Goal: Check status: Check status

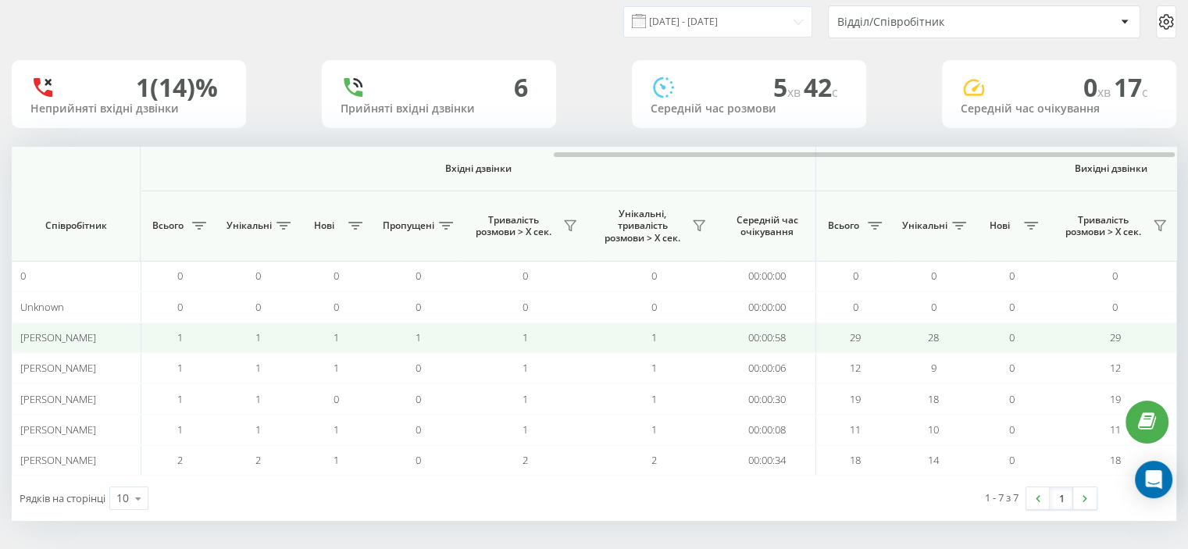
scroll to position [0, 1015]
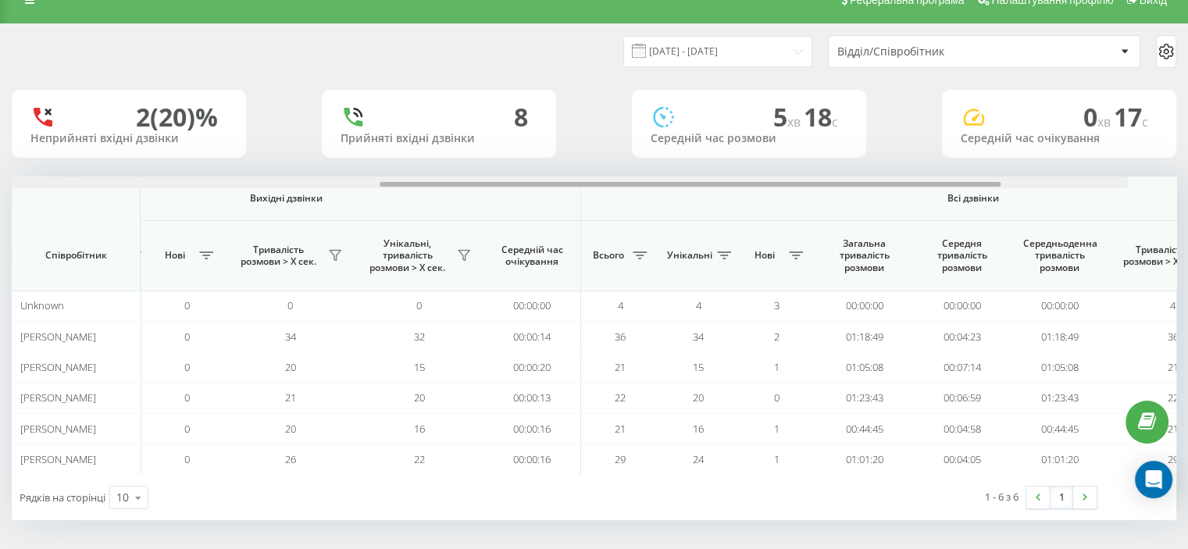
scroll to position [0, 1015]
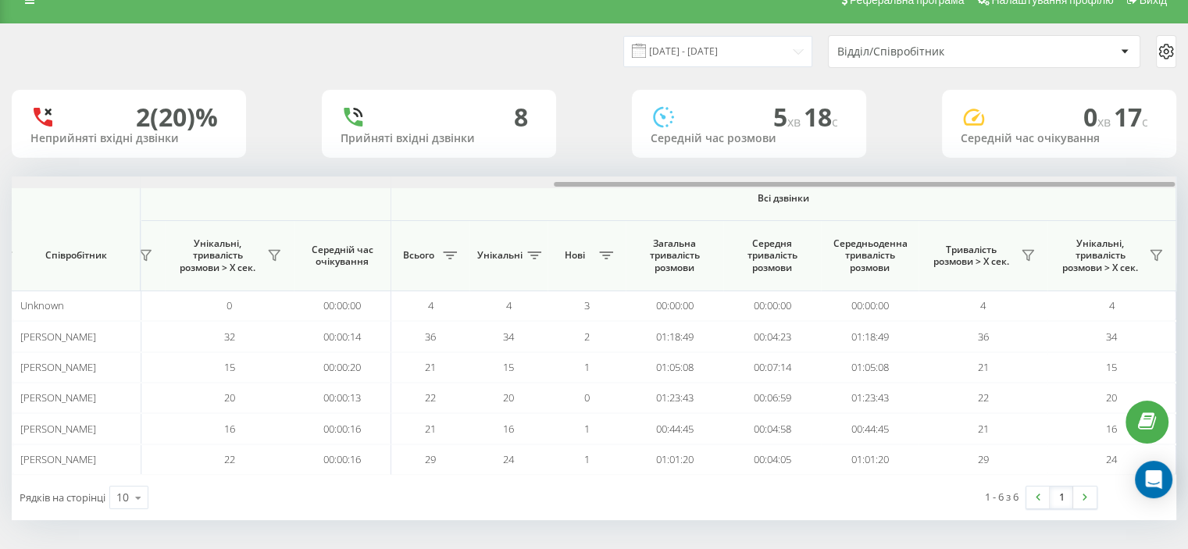
drag, startPoint x: 156, startPoint y: 181, endPoint x: 964, endPoint y: 184, distance: 807.8
click at [962, 184] on div at bounding box center [864, 184] width 621 height 5
click at [1030, 257] on icon at bounding box center [1028, 255] width 12 height 12
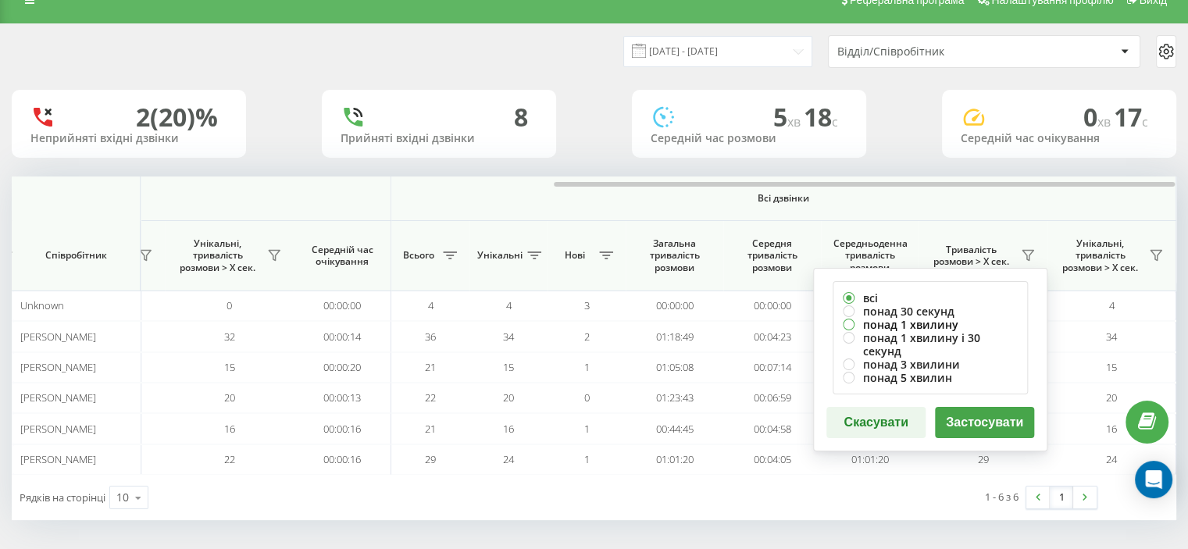
click at [877, 324] on label "понад 1 хвилину" at bounding box center [930, 324] width 175 height 13
radio input "true"
click at [957, 407] on button "Застосувати" at bounding box center [984, 422] width 99 height 31
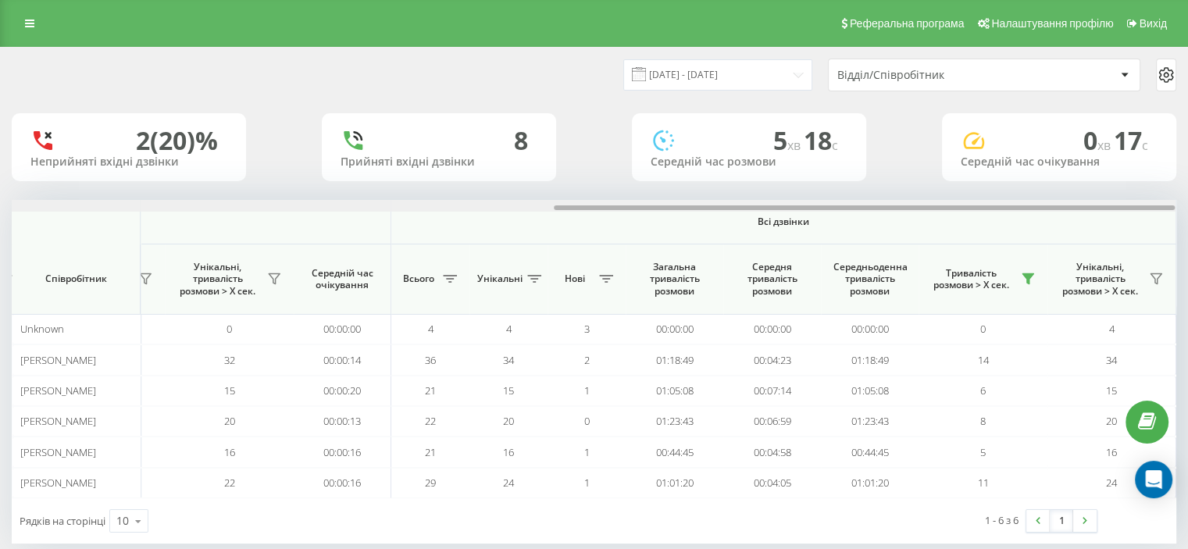
drag, startPoint x: 301, startPoint y: 209, endPoint x: 930, endPoint y: 197, distance: 629.0
click at [929, 198] on div "19.09.2025 - 19.09.2025 Відділ/Співробітник 2 (20)% Неприйняті вхідні дзвінки 8…" at bounding box center [594, 296] width 1165 height 496
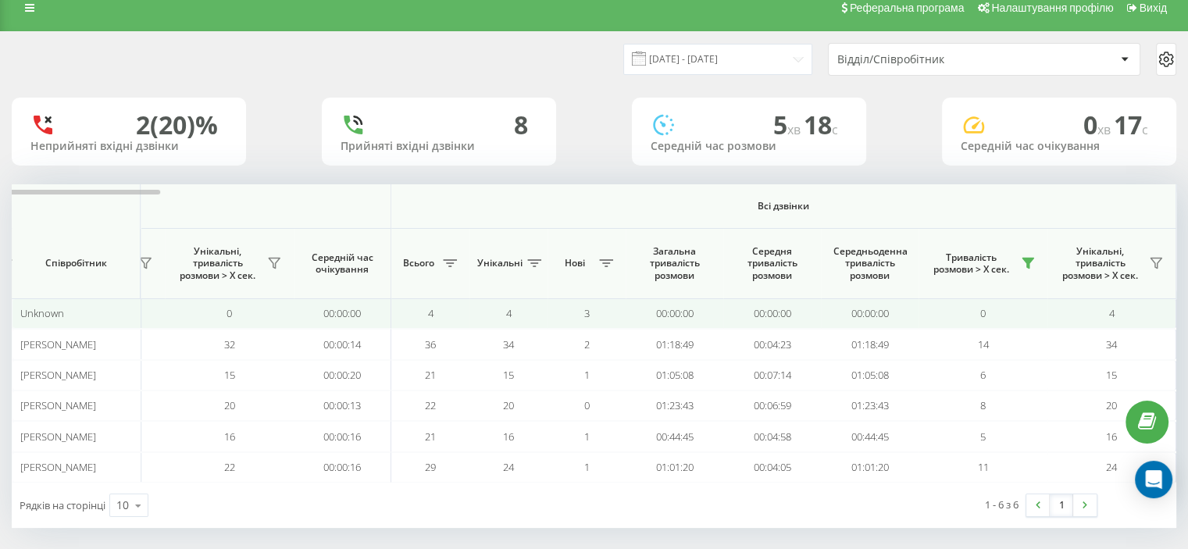
scroll to position [23, 0]
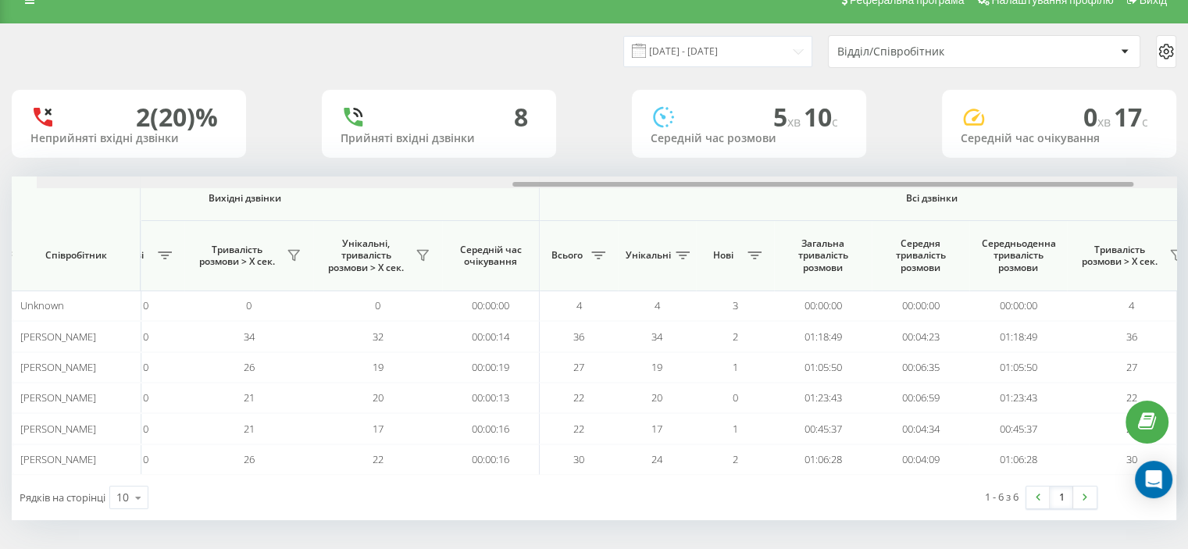
scroll to position [0, 1015]
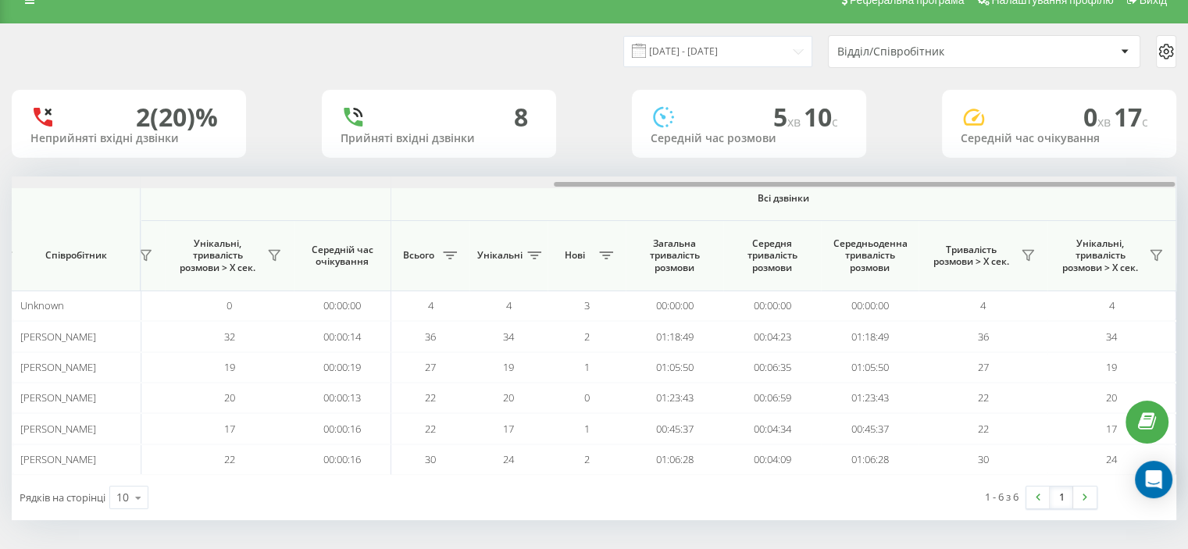
click at [1156, 185] on div at bounding box center [864, 184] width 621 height 5
click at [1027, 252] on icon at bounding box center [1028, 255] width 12 height 12
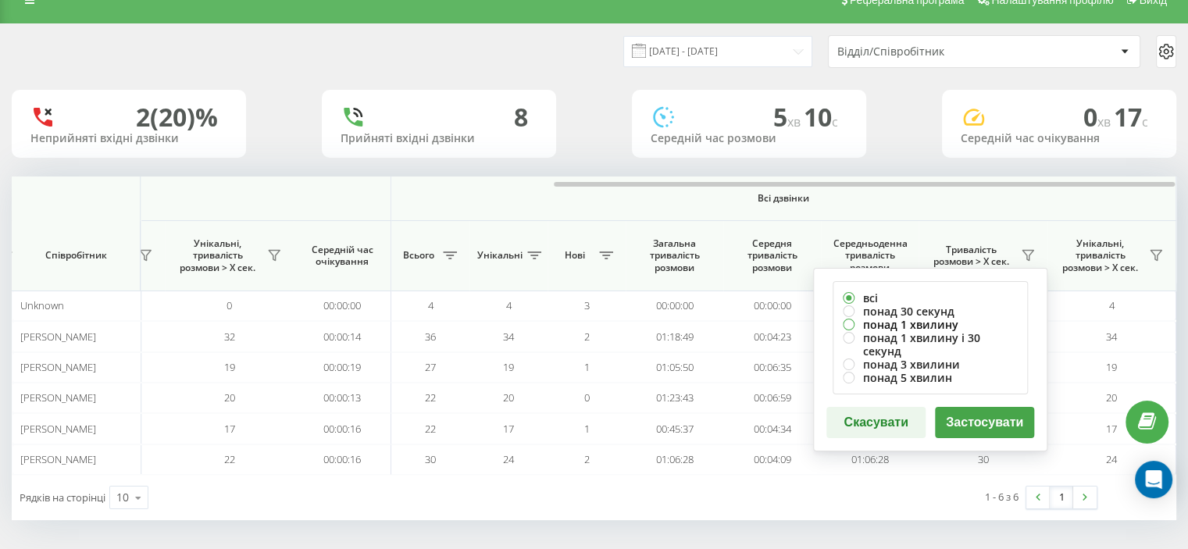
click at [883, 324] on label "понад 1 хвилину" at bounding box center [930, 324] width 175 height 13
radio input "true"
click at [957, 410] on button "Застосувати" at bounding box center [984, 422] width 99 height 31
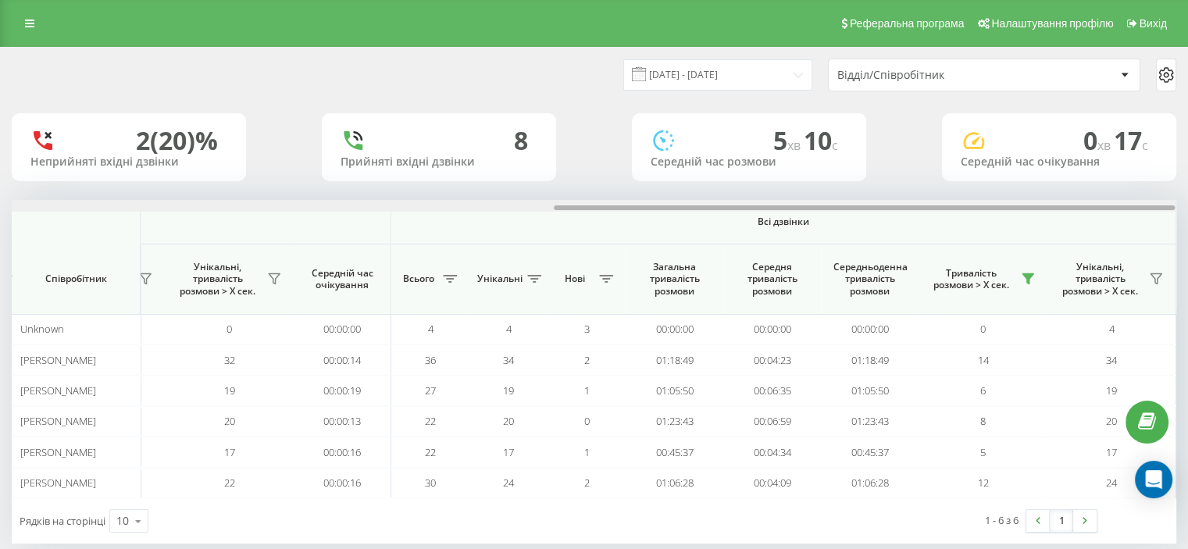
drag, startPoint x: 245, startPoint y: 207, endPoint x: 827, endPoint y: 208, distance: 582.0
click at [828, 212] on div "Вхідні дзвінки Вихідні дзвінки Всі дзвінки Співробітник Всього Унікальні Нові П…" at bounding box center [594, 349] width 1165 height 298
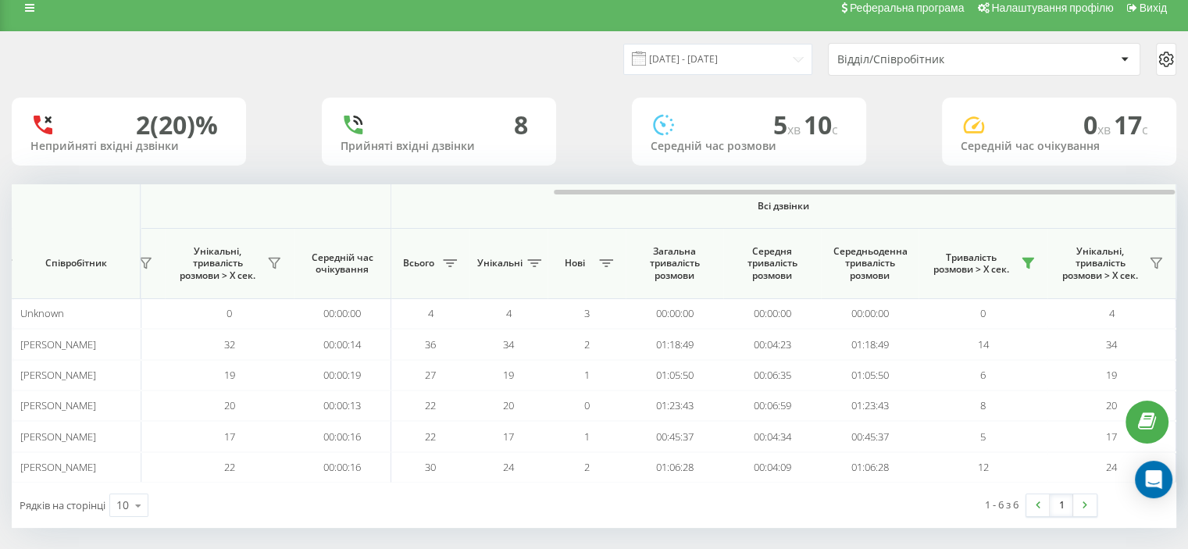
scroll to position [23, 0]
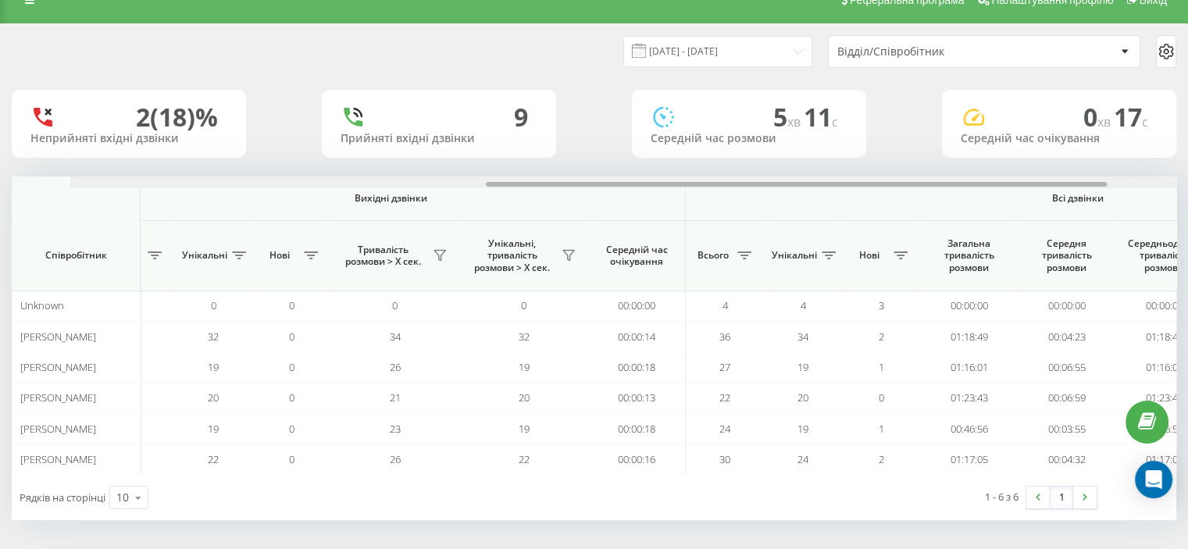
scroll to position [0, 1015]
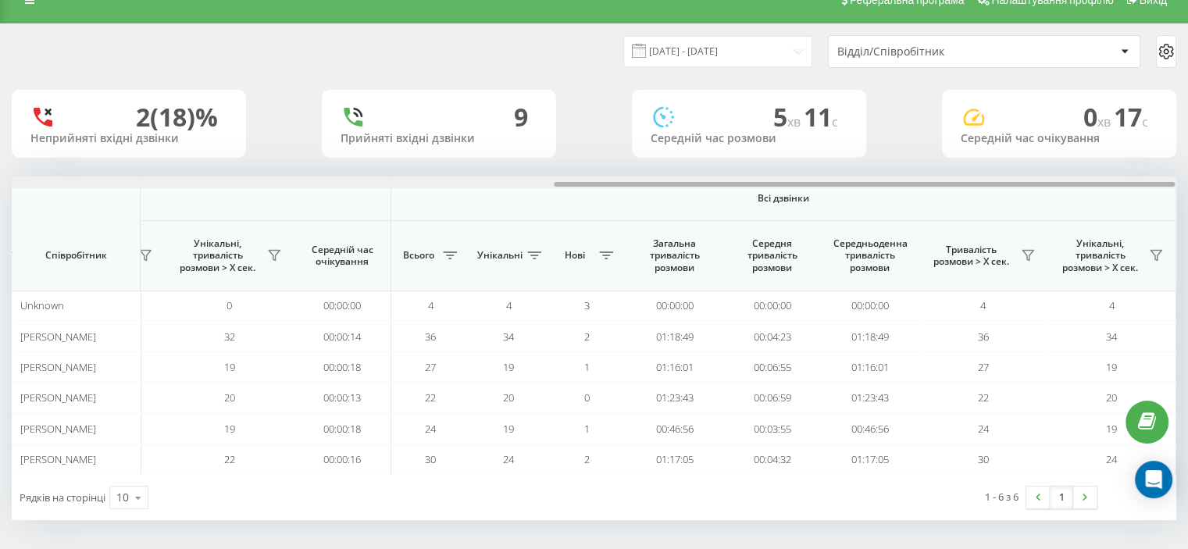
click at [1003, 130] on div "19.09.2025 - 19.09.2025 Відділ/Співробітник 2 (18)% Неприйняті вхідні дзвінки 9…" at bounding box center [594, 272] width 1165 height 496
click at [1027, 261] on icon at bounding box center [1028, 255] width 12 height 12
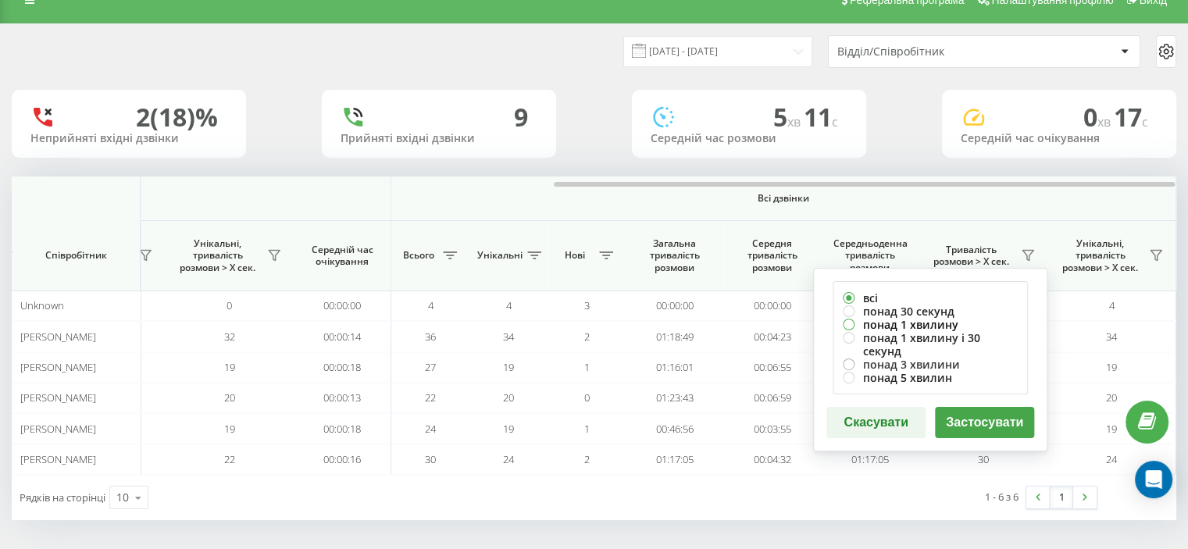
click at [894, 326] on label "понад 1 хвилину" at bounding box center [930, 324] width 175 height 13
radio input "true"
click at [972, 414] on button "Застосувати" at bounding box center [984, 422] width 99 height 31
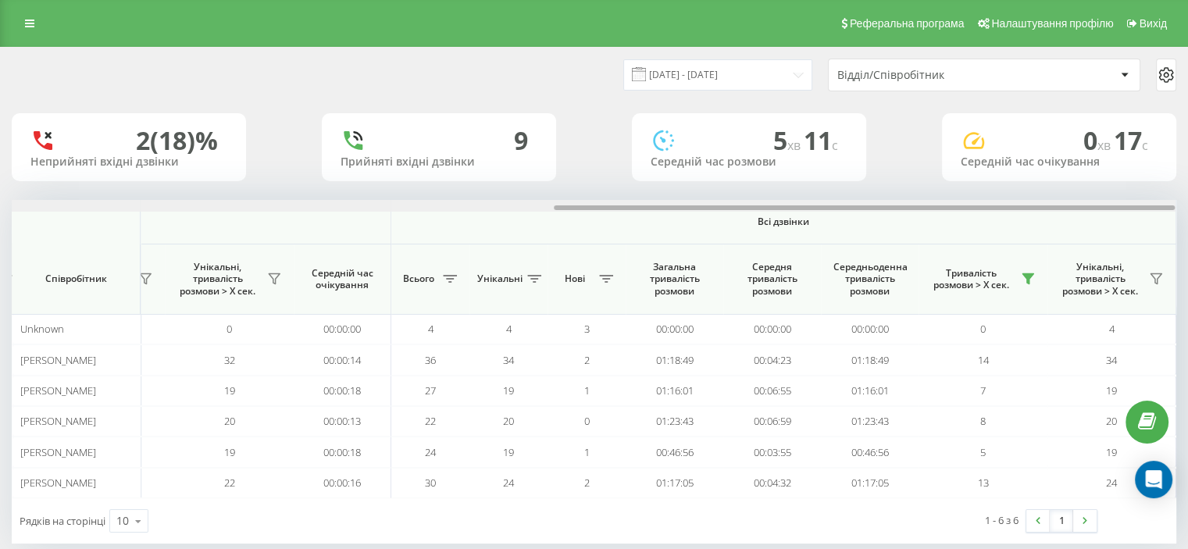
drag, startPoint x: 266, startPoint y: 208, endPoint x: 864, endPoint y: 180, distance: 599.1
click at [864, 180] on div "19.09.2025 - 19.09.2025 Відділ/Співробітник 2 (18)% Неприйняті вхідні дзвінки 9…" at bounding box center [594, 296] width 1165 height 496
